Goal: Task Accomplishment & Management: Manage account settings

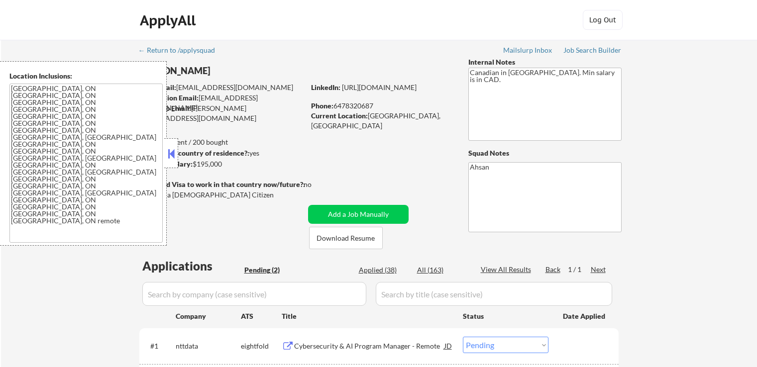
select select ""pending""
click at [167, 146] on button at bounding box center [171, 153] width 11 height 15
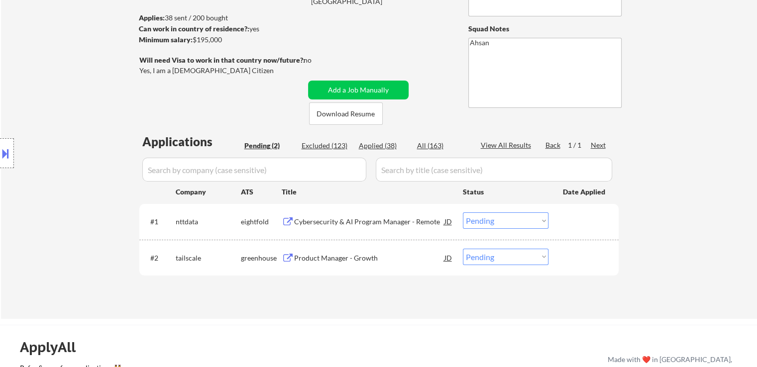
scroll to position [199, 0]
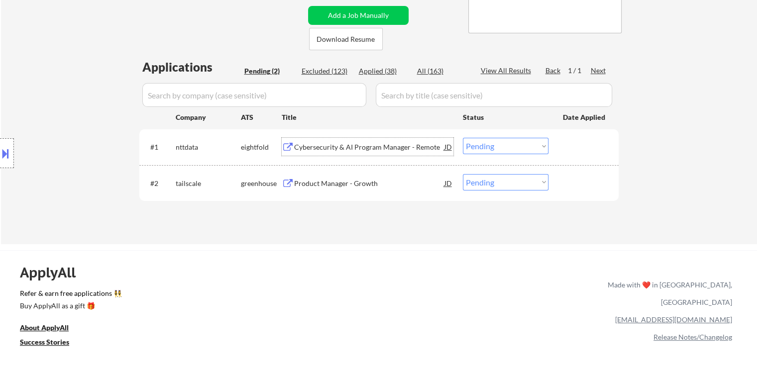
click at [304, 150] on div "Cybersecurity & AI Program Manager - Remote" at bounding box center [369, 147] width 150 height 10
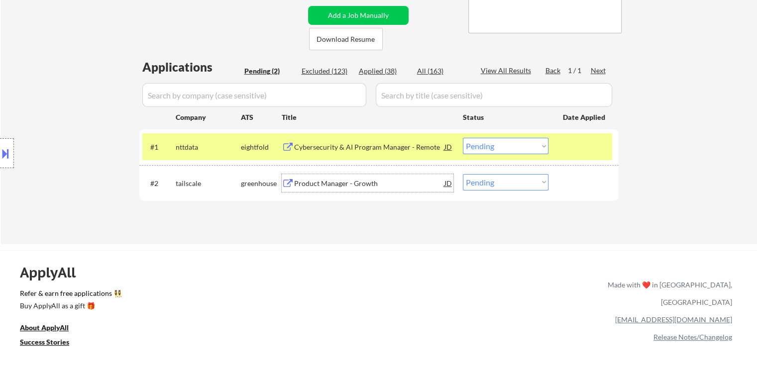
click at [308, 183] on div "Product Manager - Growth" at bounding box center [369, 184] width 150 height 10
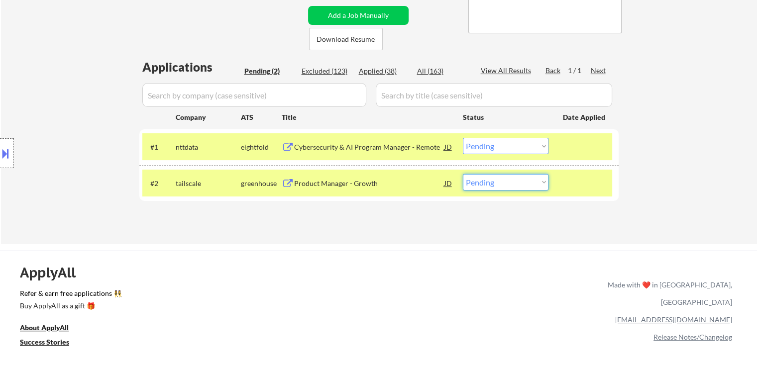
click at [468, 180] on select "Choose an option... Pending Applied Excluded (Questions) Excluded (Expired) Exc…" at bounding box center [506, 182] width 86 height 16
select select ""excluded""
click at [463, 174] on select "Choose an option... Pending Applied Excluded (Questions) Excluded (Expired) Exc…" at bounding box center [506, 182] width 86 height 16
click at [588, 134] on div "#1 nttdata eightfold Cybersecurity & AI Program Manager - Remote JD Choose an o…" at bounding box center [377, 146] width 470 height 27
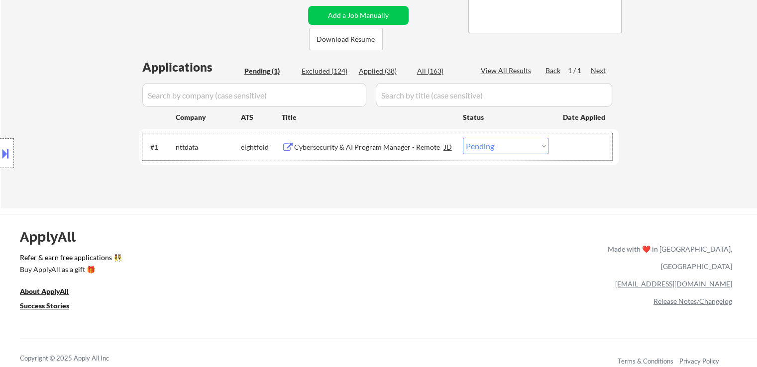
click at [517, 144] on select "Choose an option... Pending Applied Excluded (Questions) Excluded (Expired) Exc…" at bounding box center [506, 146] width 86 height 16
select select ""applied""
click at [463, 138] on select "Choose an option... Pending Applied Excluded (Questions) Excluded (Expired) Exc…" at bounding box center [506, 146] width 86 height 16
